Goal: Find specific page/section: Find specific page/section

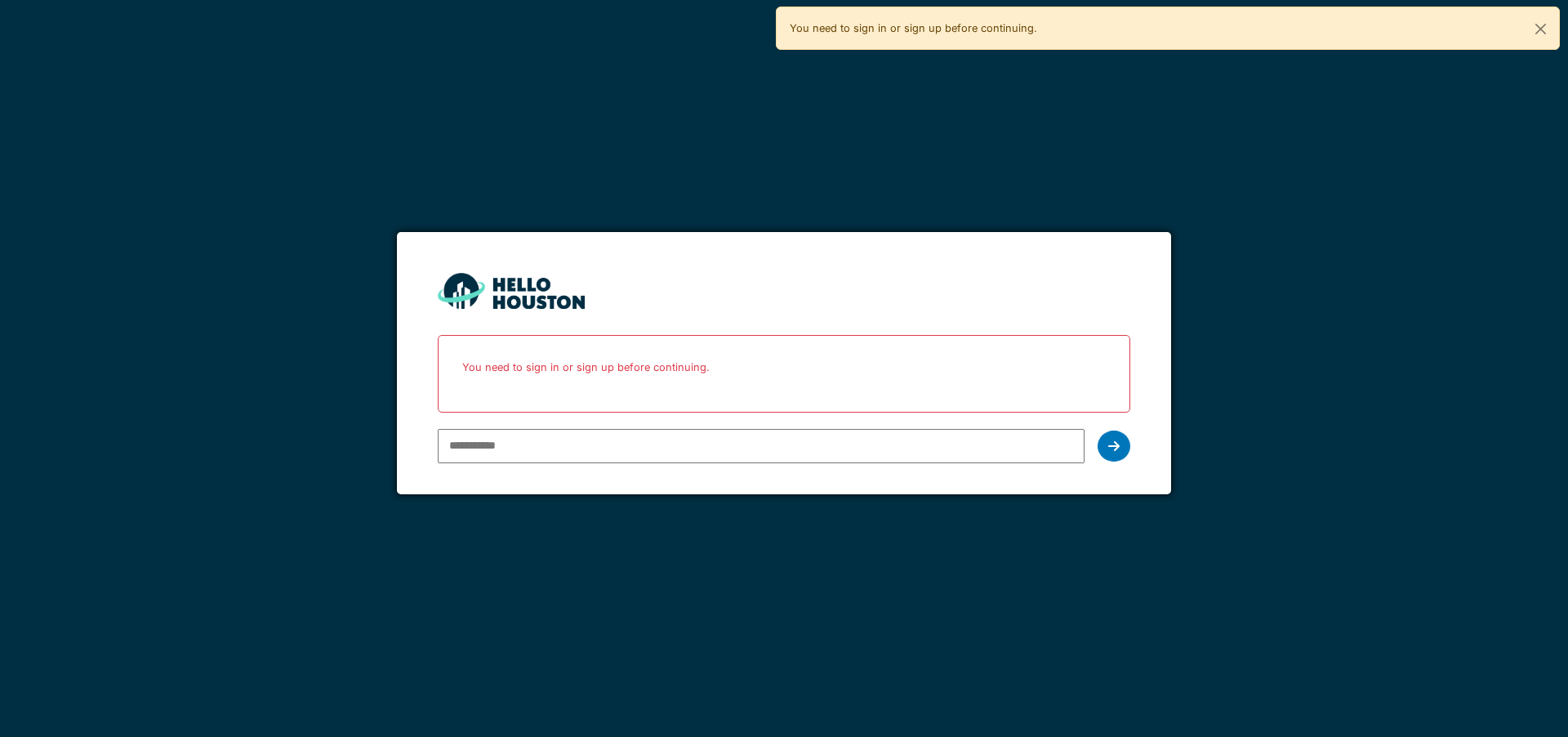
click at [827, 461] on input "email" at bounding box center [761, 446] width 646 height 35
click at [1106, 442] on div at bounding box center [1114, 446] width 33 height 31
click at [543, 447] on input "email" at bounding box center [761, 446] width 646 height 35
type input "**********"
click at [1115, 453] on div at bounding box center [1114, 446] width 33 height 31
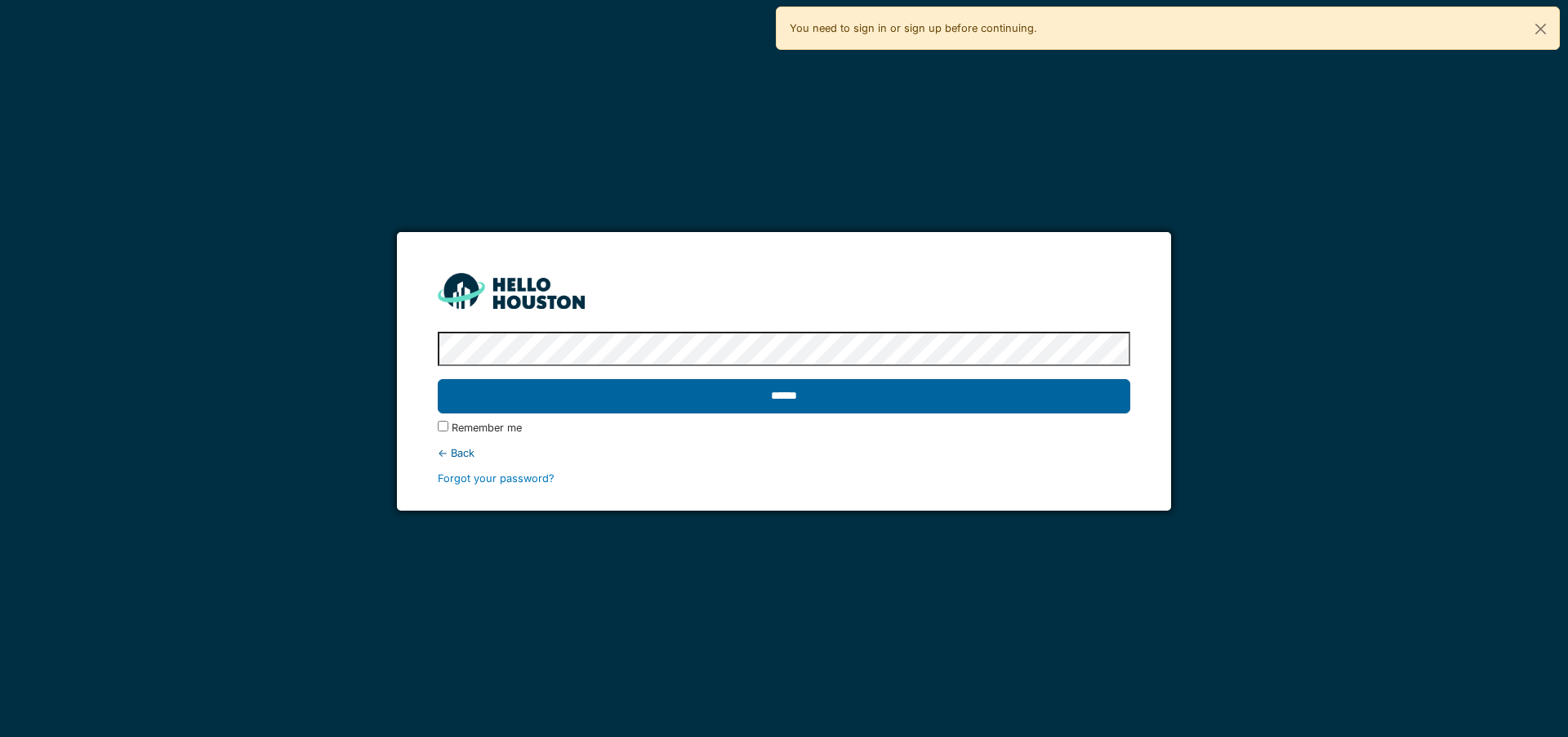
click at [784, 395] on input "******" at bounding box center [783, 397] width 692 height 35
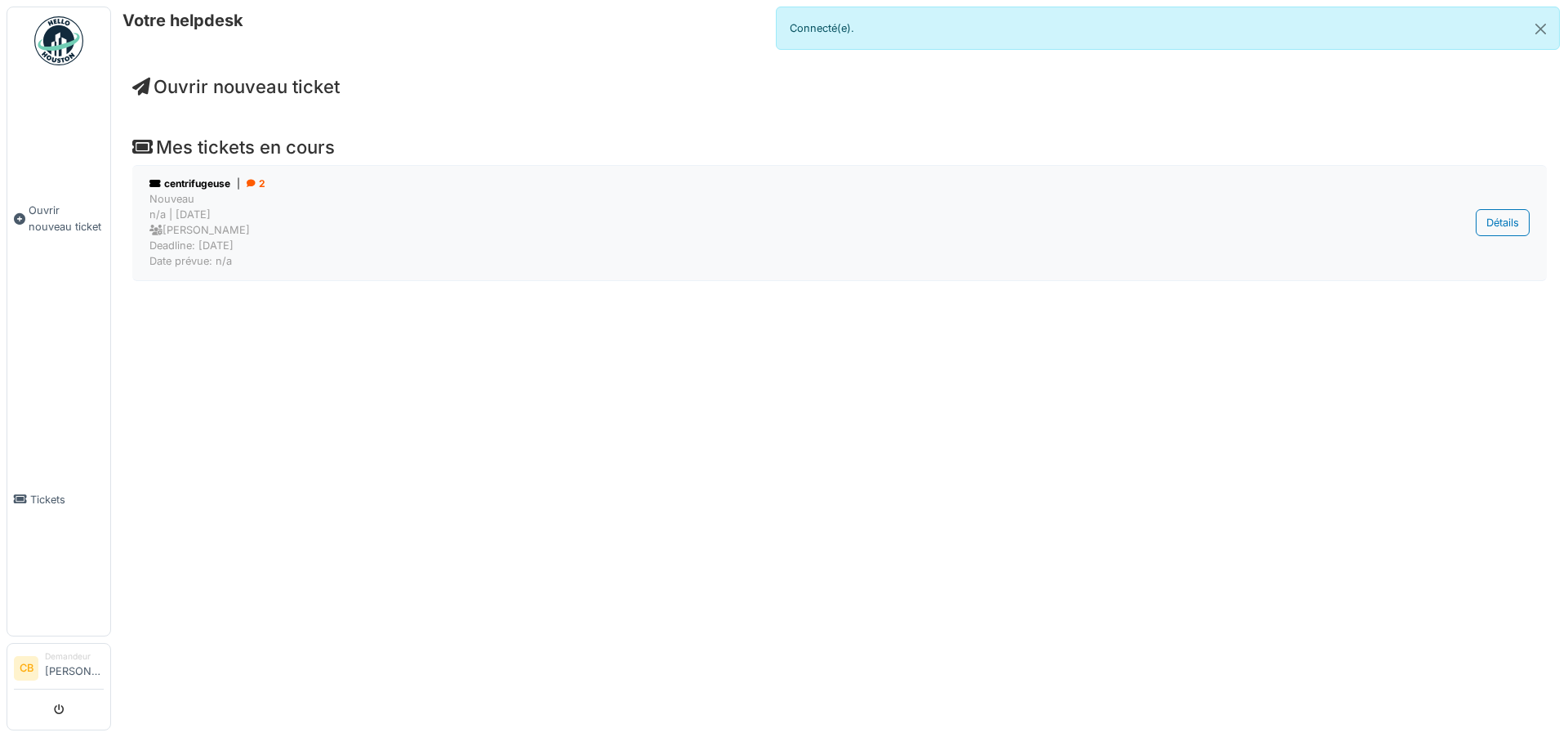
click at [179, 200] on div "Nouveau n/a | Il y a 61 jour(s) Didier Dupon Deadline: 08/08/2025 Date prévue: …" at bounding box center [739, 230] width 1180 height 78
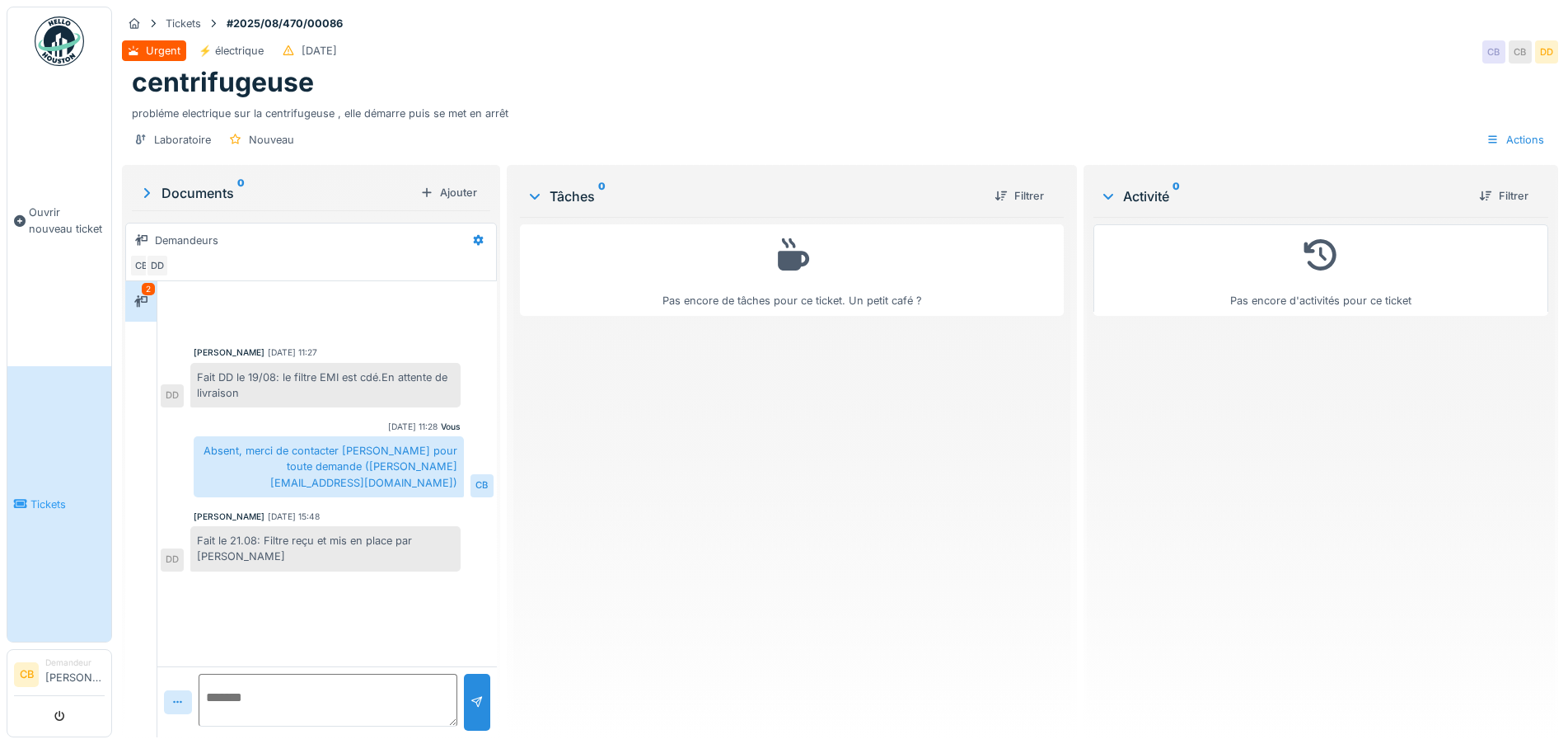
click at [320, 294] on div at bounding box center [327, 312] width 333 height 42
click at [160, 342] on div "[PERSON_NAME] [DATE] 11:27 Fait DD le 19/08: le filtre EMI est cdé.En attente d…" at bounding box center [328, 429] width 340 height 297
click at [188, 26] on div "Tickets" at bounding box center [183, 24] width 35 height 16
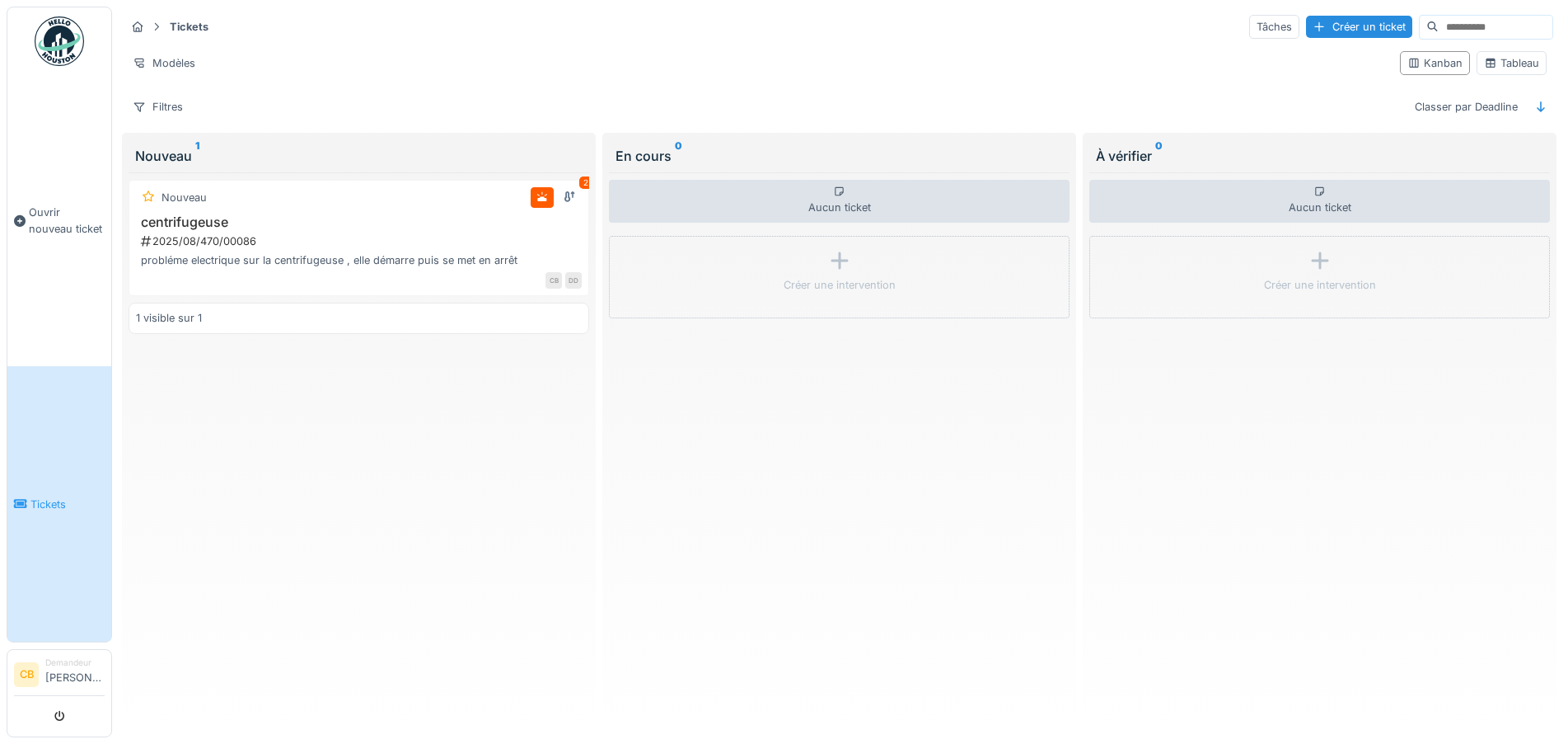
click at [67, 676] on li "Demandeur Carole Buchou" at bounding box center [75, 674] width 60 height 35
